Goal: Information Seeking & Learning: Compare options

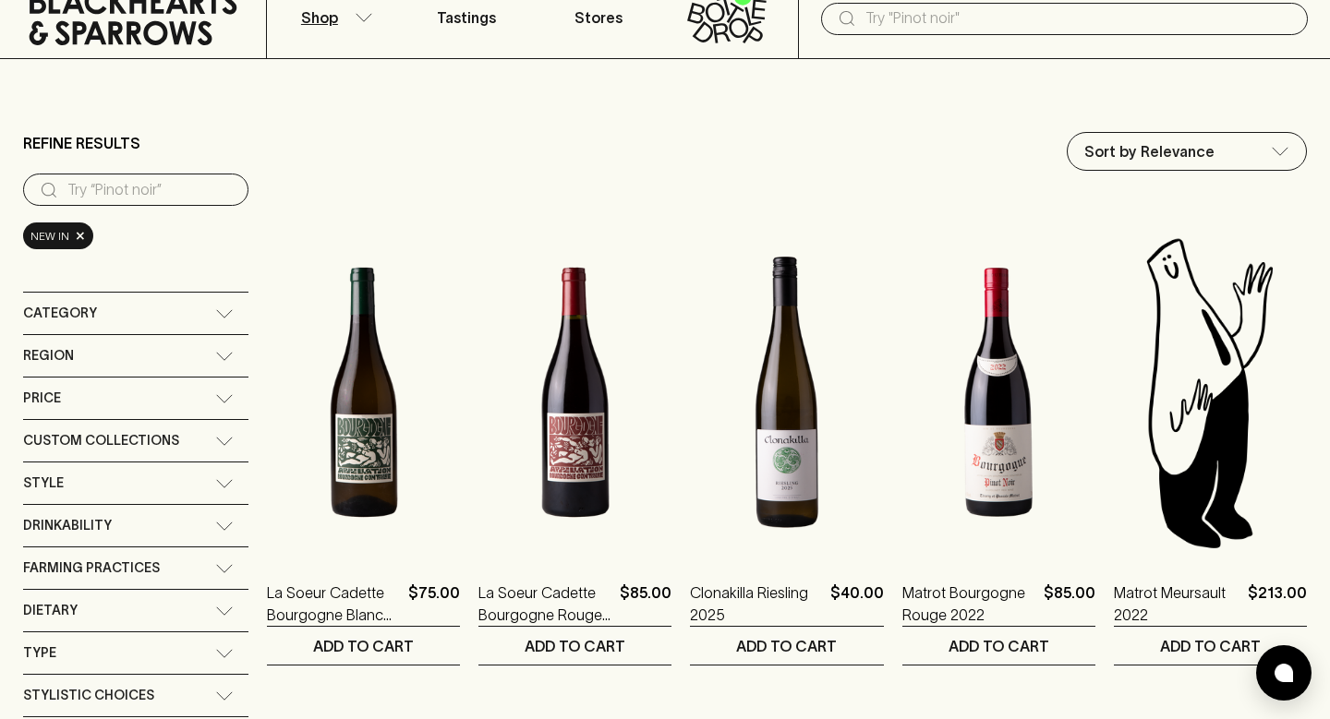
scroll to position [82, 0]
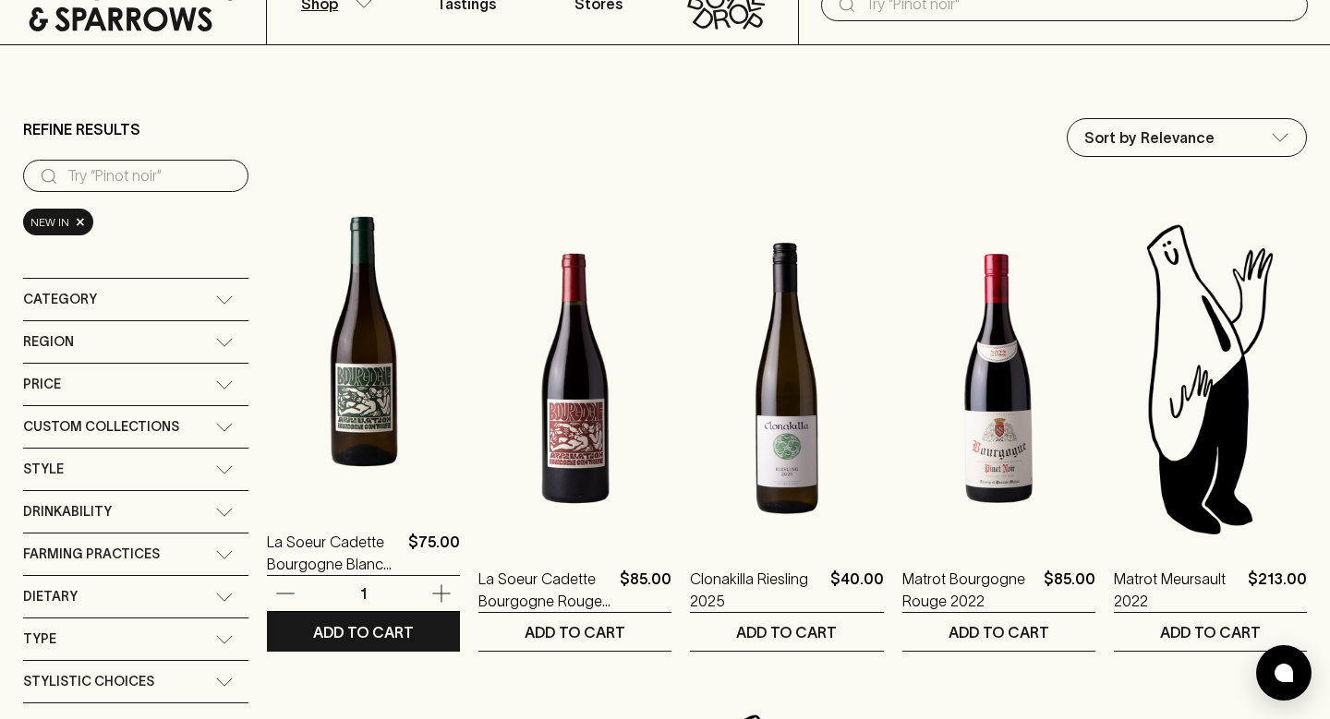
click at [343, 386] on img at bounding box center [363, 341] width 193 height 323
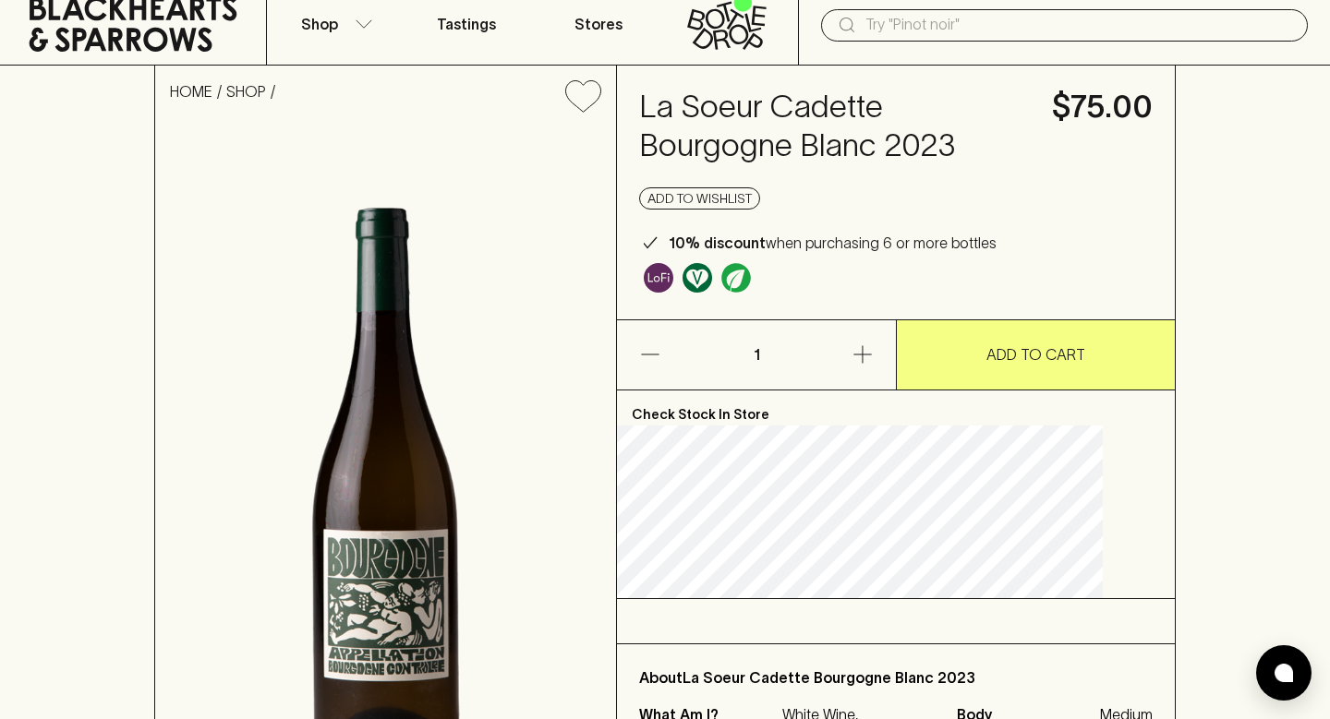
scroll to position [56, 0]
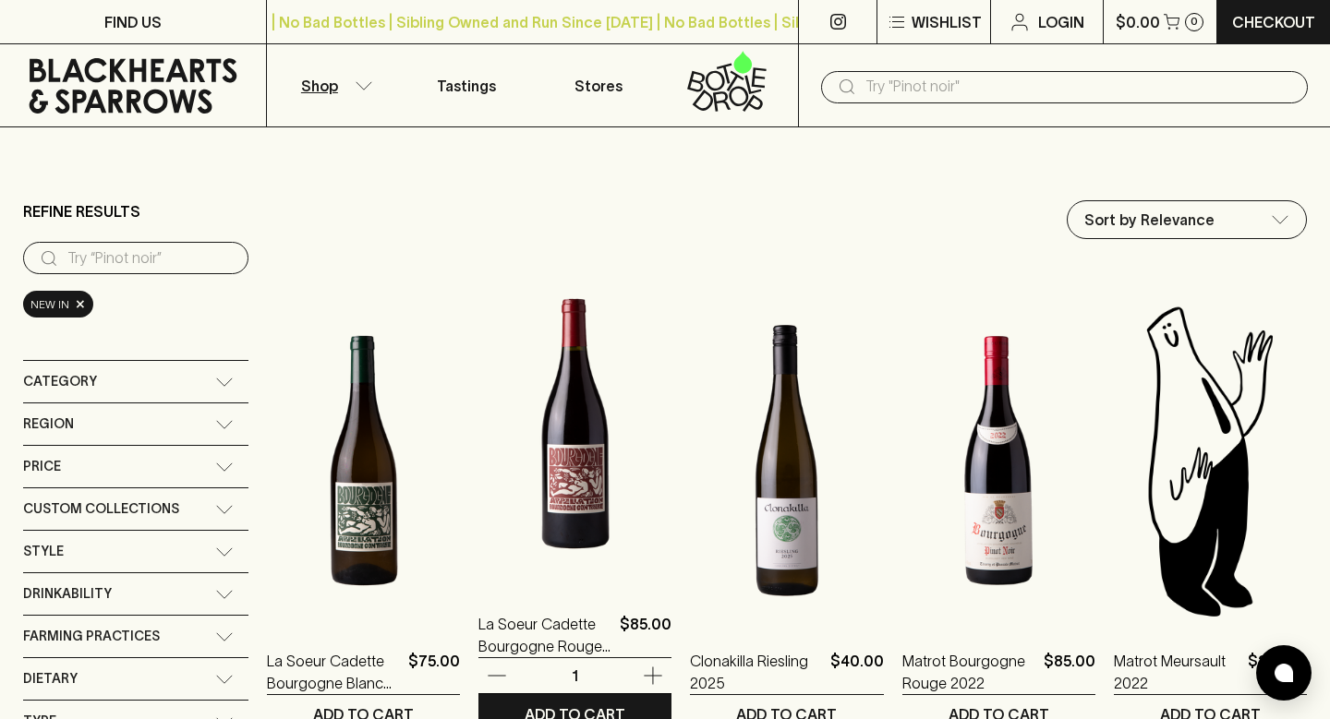
click at [580, 446] on img at bounding box center [574, 423] width 193 height 323
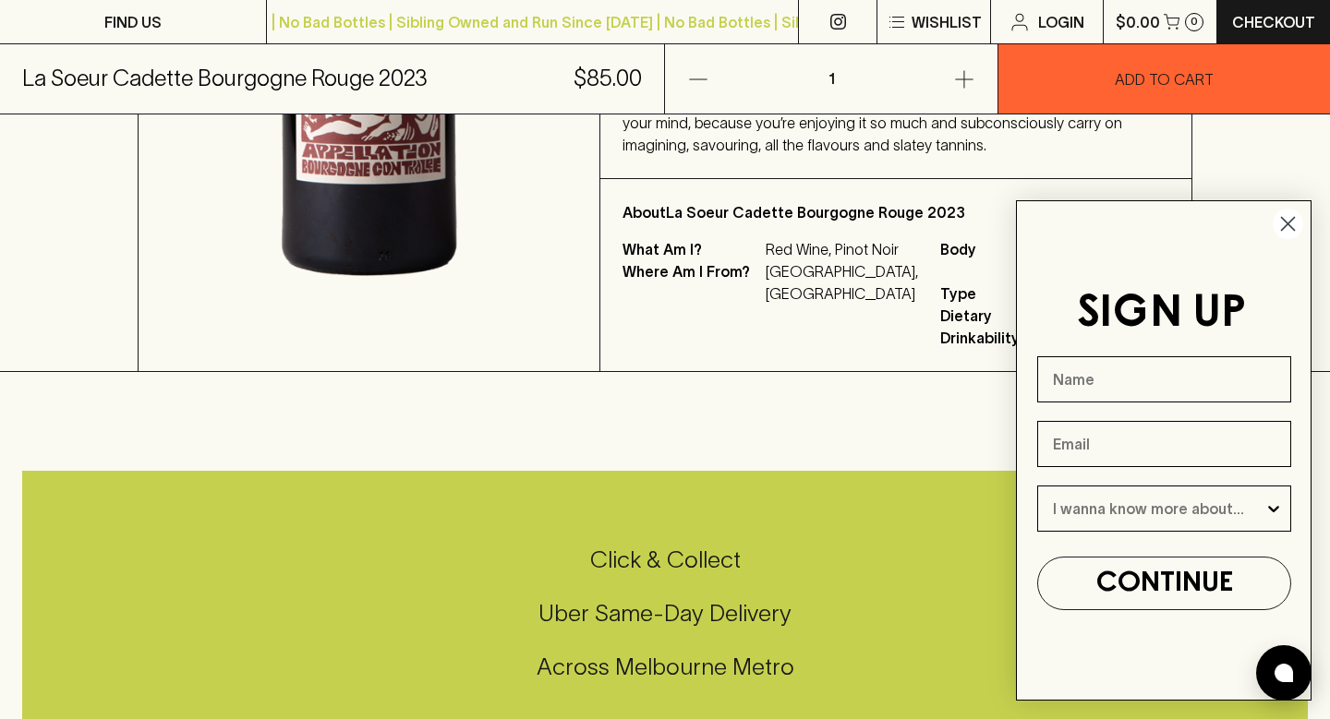
scroll to position [662, 0]
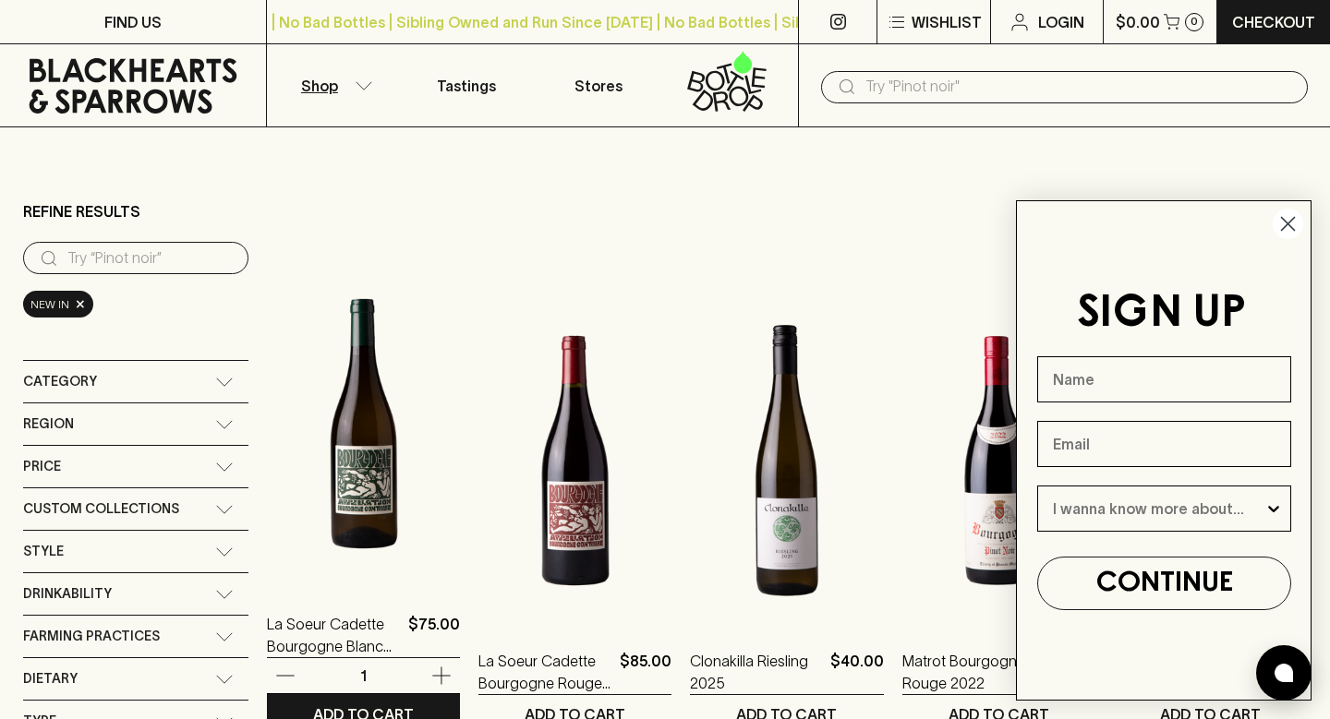
click at [392, 511] on img at bounding box center [363, 423] width 193 height 323
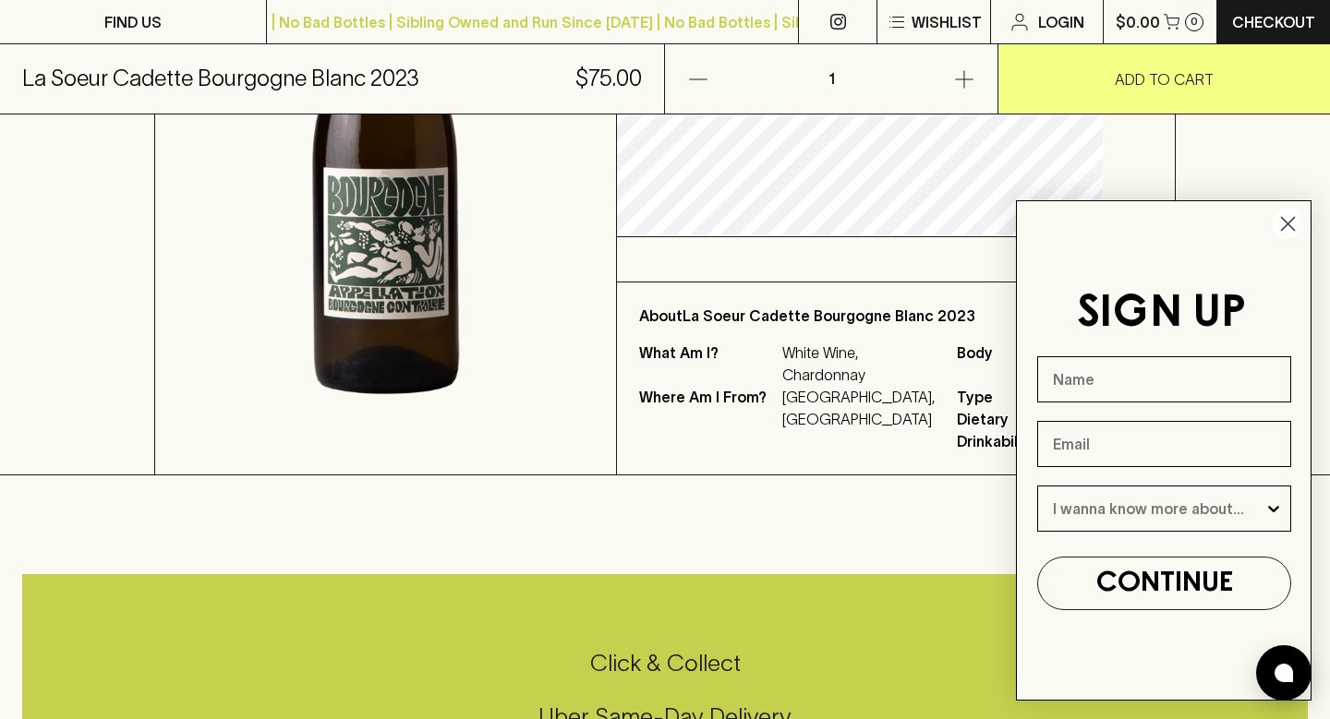
scroll to position [459, 0]
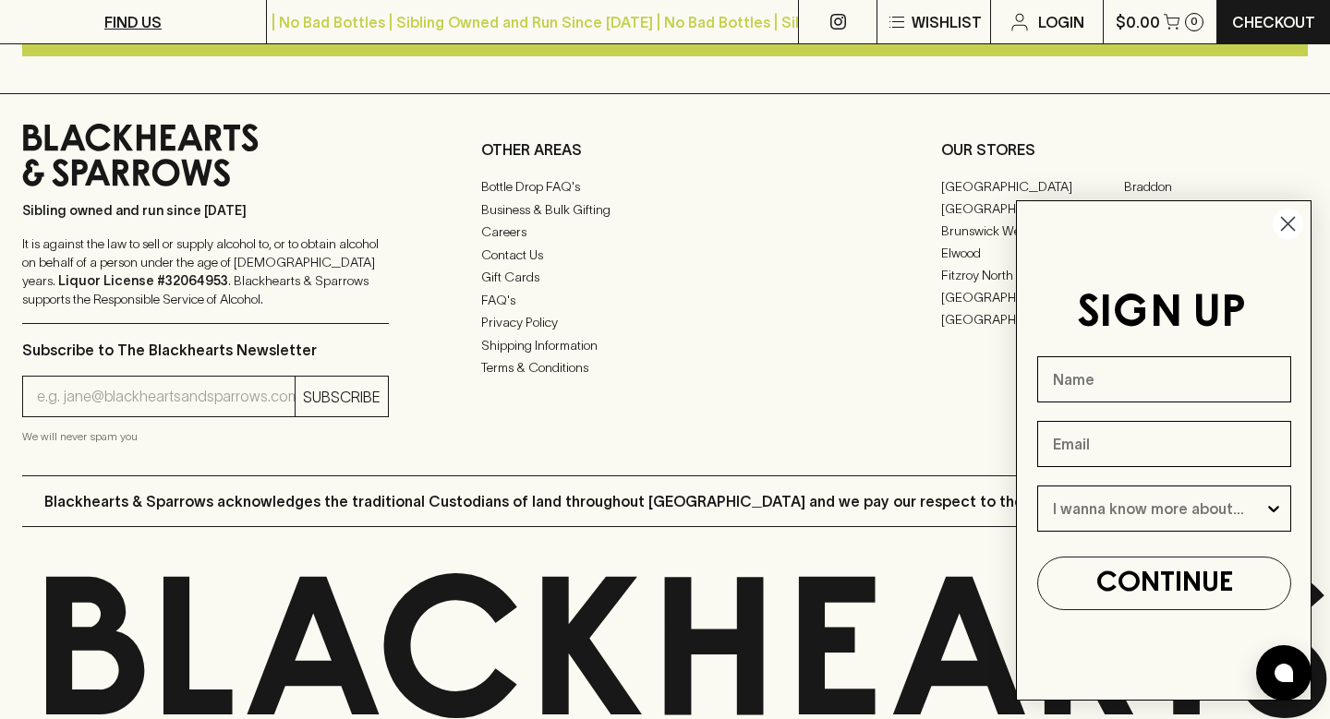
scroll to position [2640, 0]
